Goal: Information Seeking & Learning: Find contact information

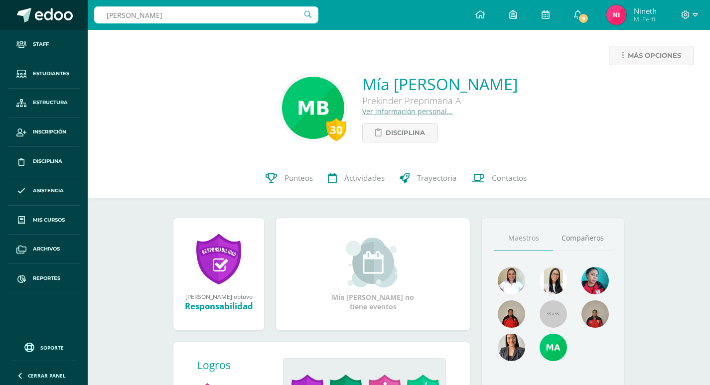
drag, startPoint x: 185, startPoint y: 15, endPoint x: 0, endPoint y: 4, distance: 185.1
click at [0, 4] on body "Staff Estudiantes Estructura Inscripción Disciplina Asistencia Mis cursos Archi…" at bounding box center [355, 296] width 710 height 593
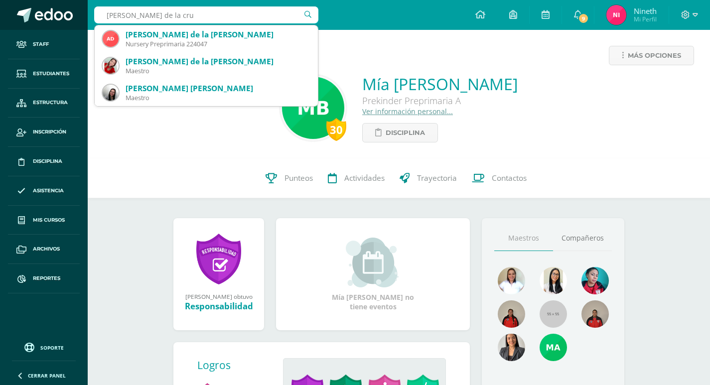
type input "amelia de la cruz"
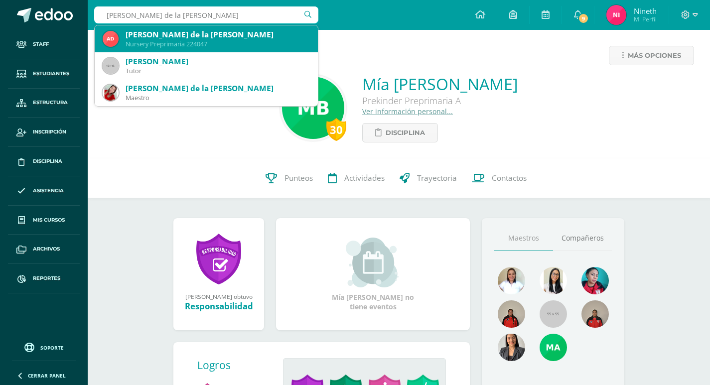
click at [185, 40] on div "Nursery Preprimaria 224047" at bounding box center [218, 44] width 184 height 8
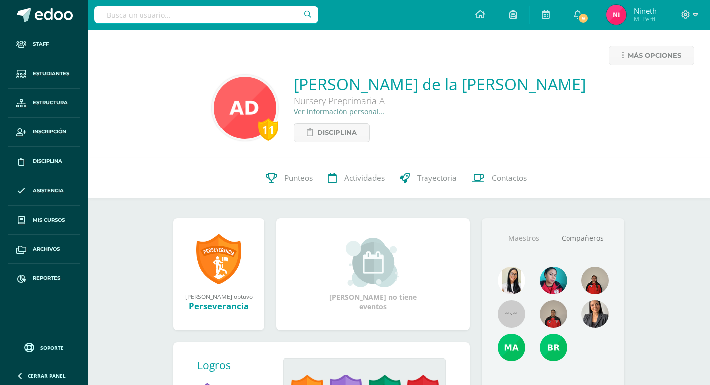
click at [216, 13] on input "text" at bounding box center [206, 14] width 224 height 17
drag, startPoint x: 228, startPoint y: 17, endPoint x: 0, endPoint y: 2, distance: 228.1
click at [0, 2] on body "Staff Estudiantes Estructura Inscripción Disciplina Asistencia Mis cursos Archi…" at bounding box center [355, 296] width 710 height 593
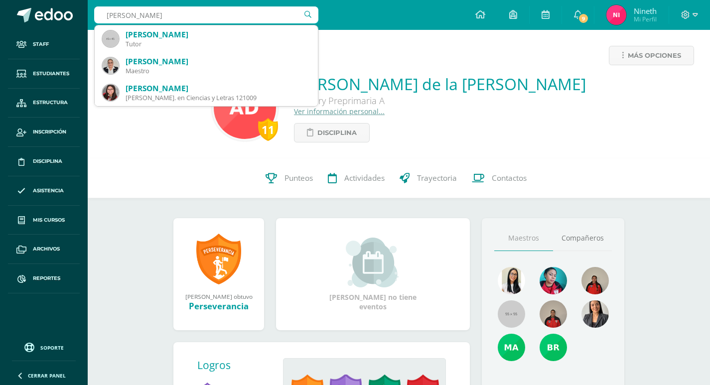
type input "garcia boj"
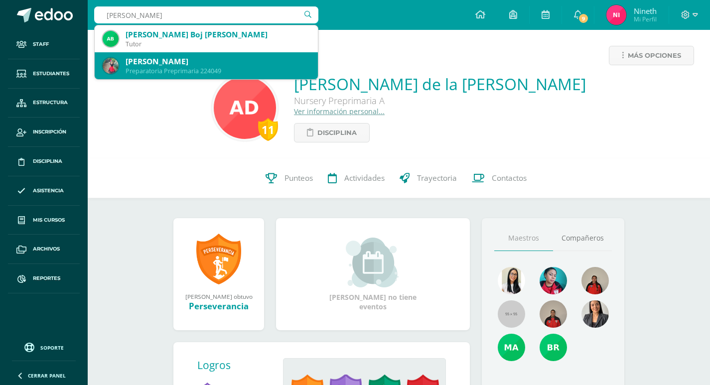
click at [180, 68] on div "Preparatoria Preprimaria 224049" at bounding box center [218, 71] width 184 height 8
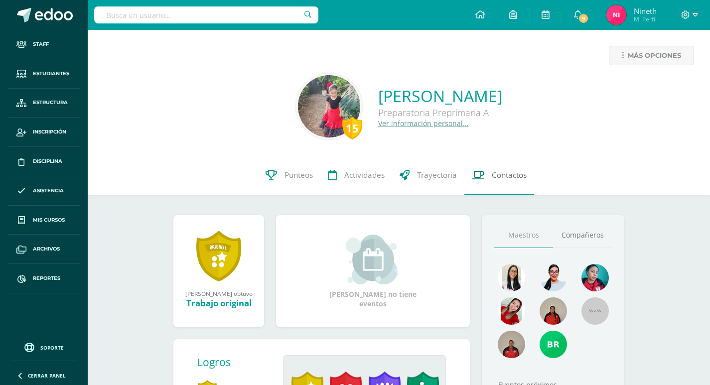
click at [524, 172] on span "Contactos" at bounding box center [509, 175] width 35 height 10
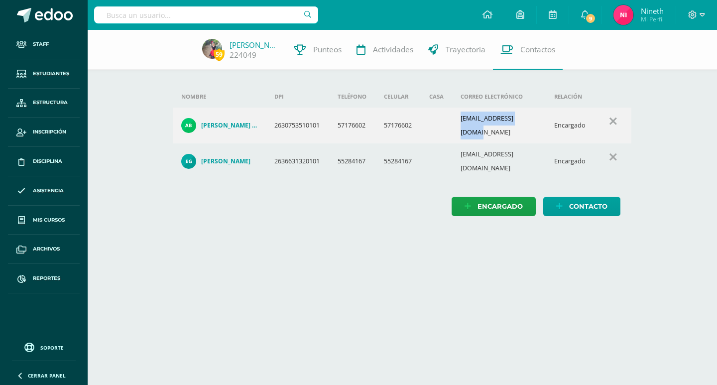
drag, startPoint x: 463, startPoint y: 121, endPoint x: 532, endPoint y: 123, distance: 69.3
click at [532, 123] on td "[EMAIL_ADDRESS][DOMAIN_NAME]" at bounding box center [500, 126] width 94 height 36
copy td "[EMAIL_ADDRESS][DOMAIN_NAME]"
